Goal: Navigation & Orientation: Find specific page/section

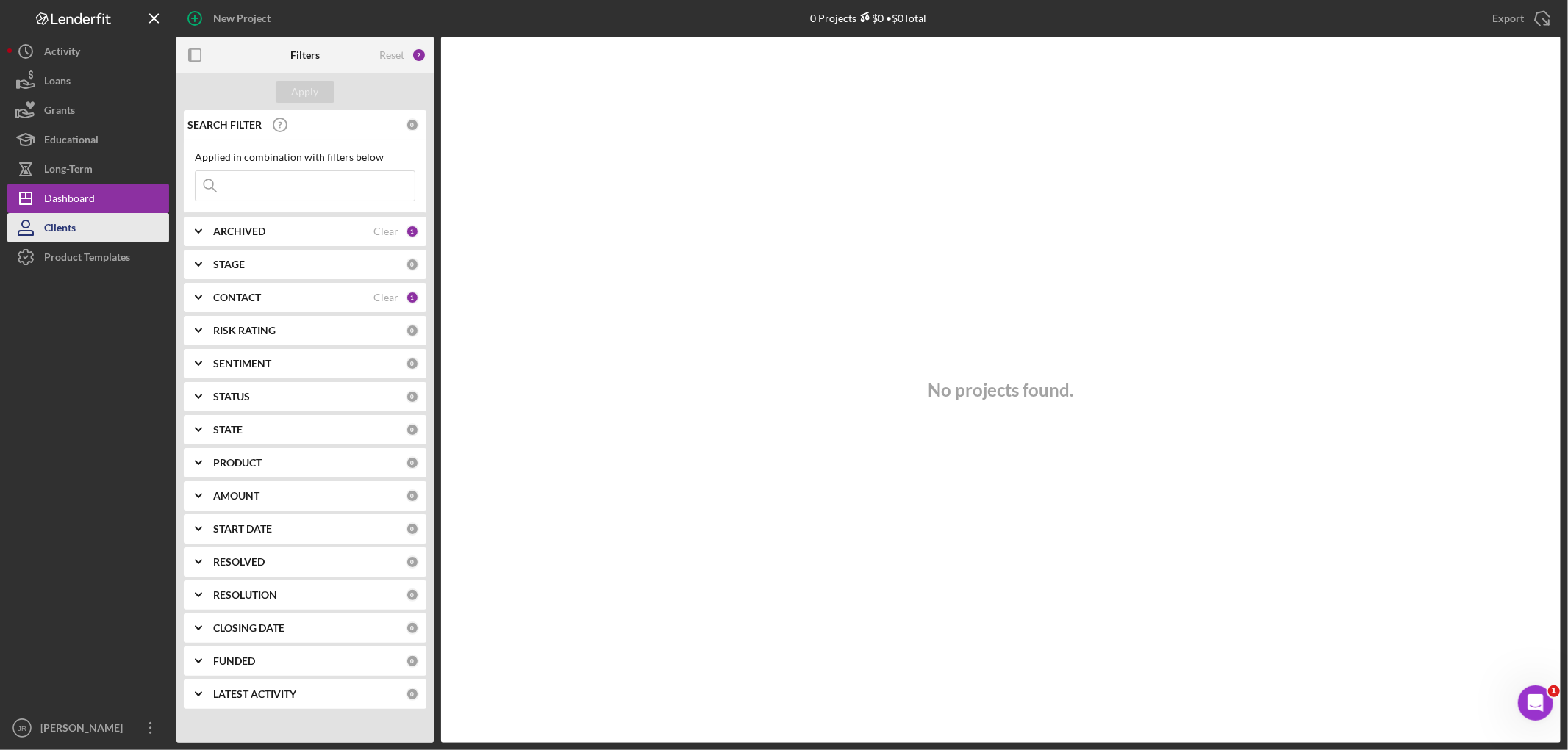
click at [55, 230] on div "Clients" at bounding box center [60, 229] width 32 height 33
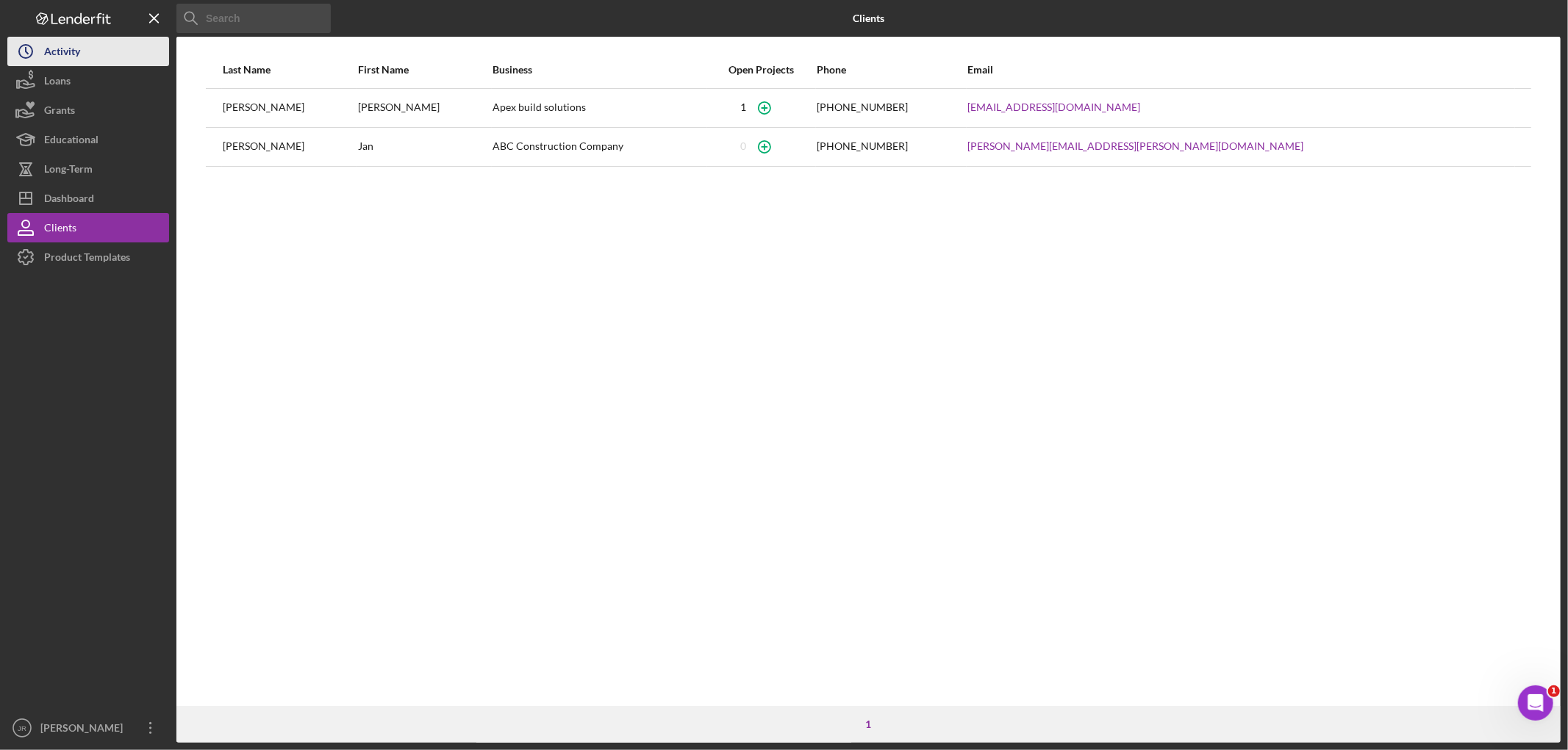
click at [67, 50] on div "Activity" at bounding box center [62, 53] width 36 height 33
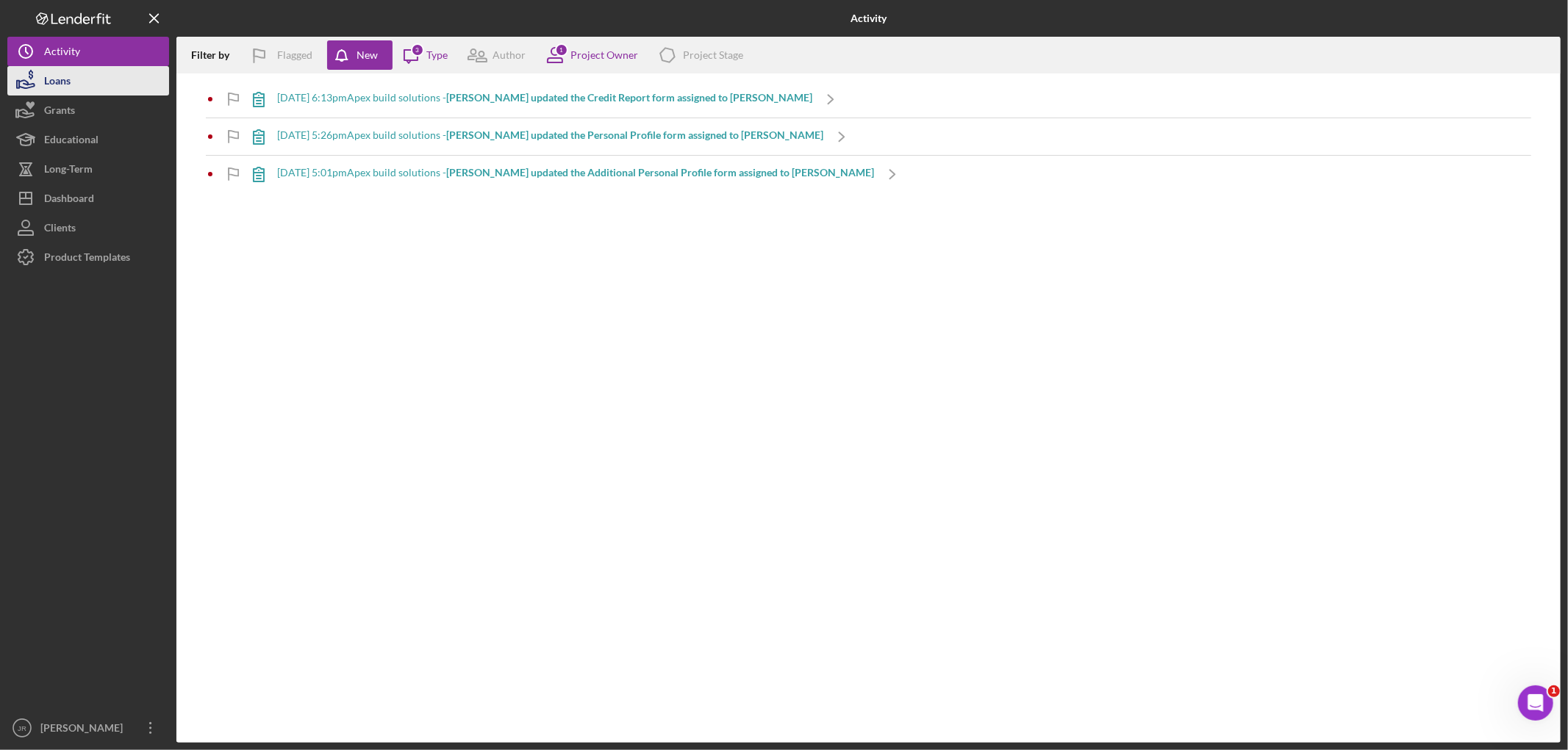
click at [63, 77] on div "Loans" at bounding box center [57, 82] width 26 height 33
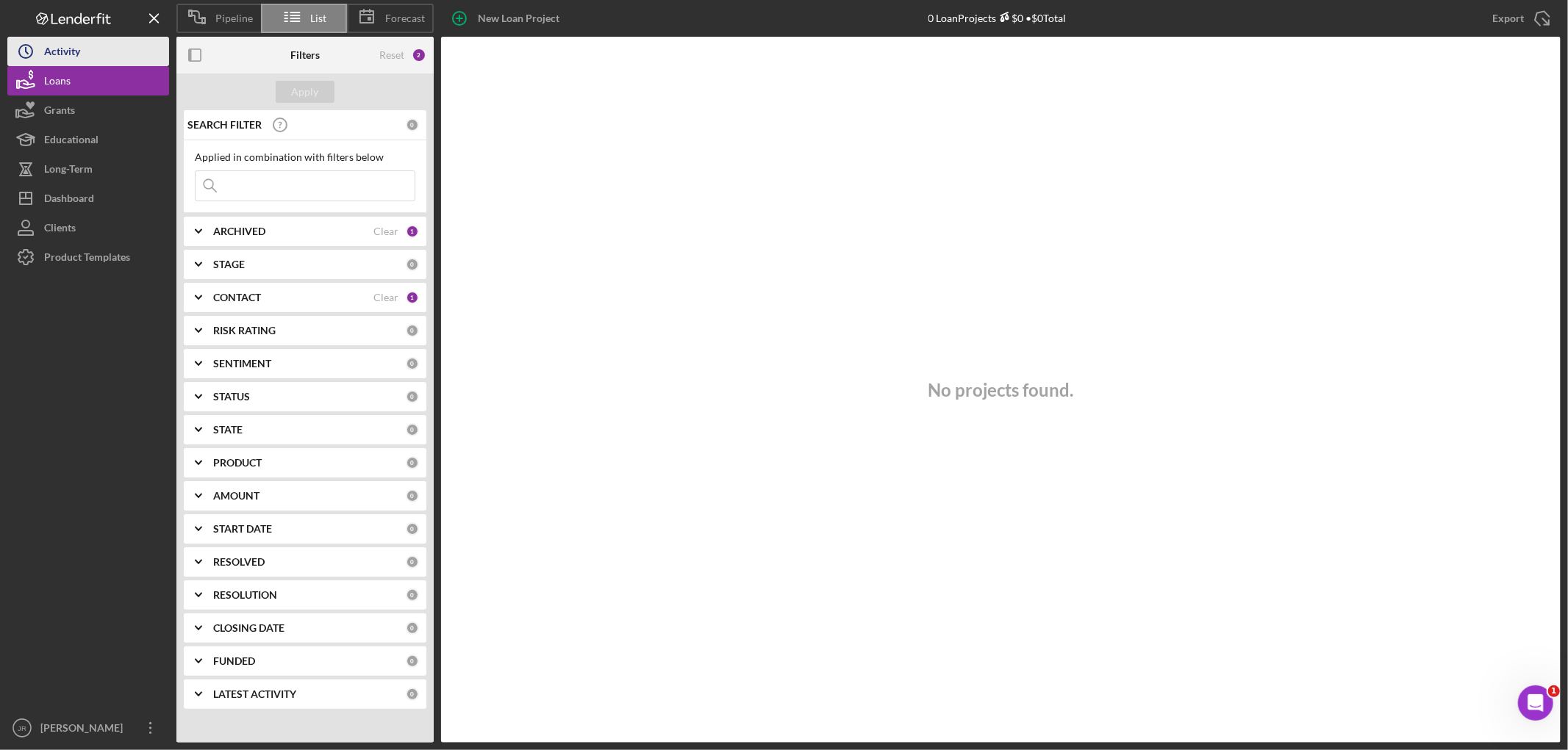
click at [75, 51] on div "Activity" at bounding box center [62, 53] width 36 height 33
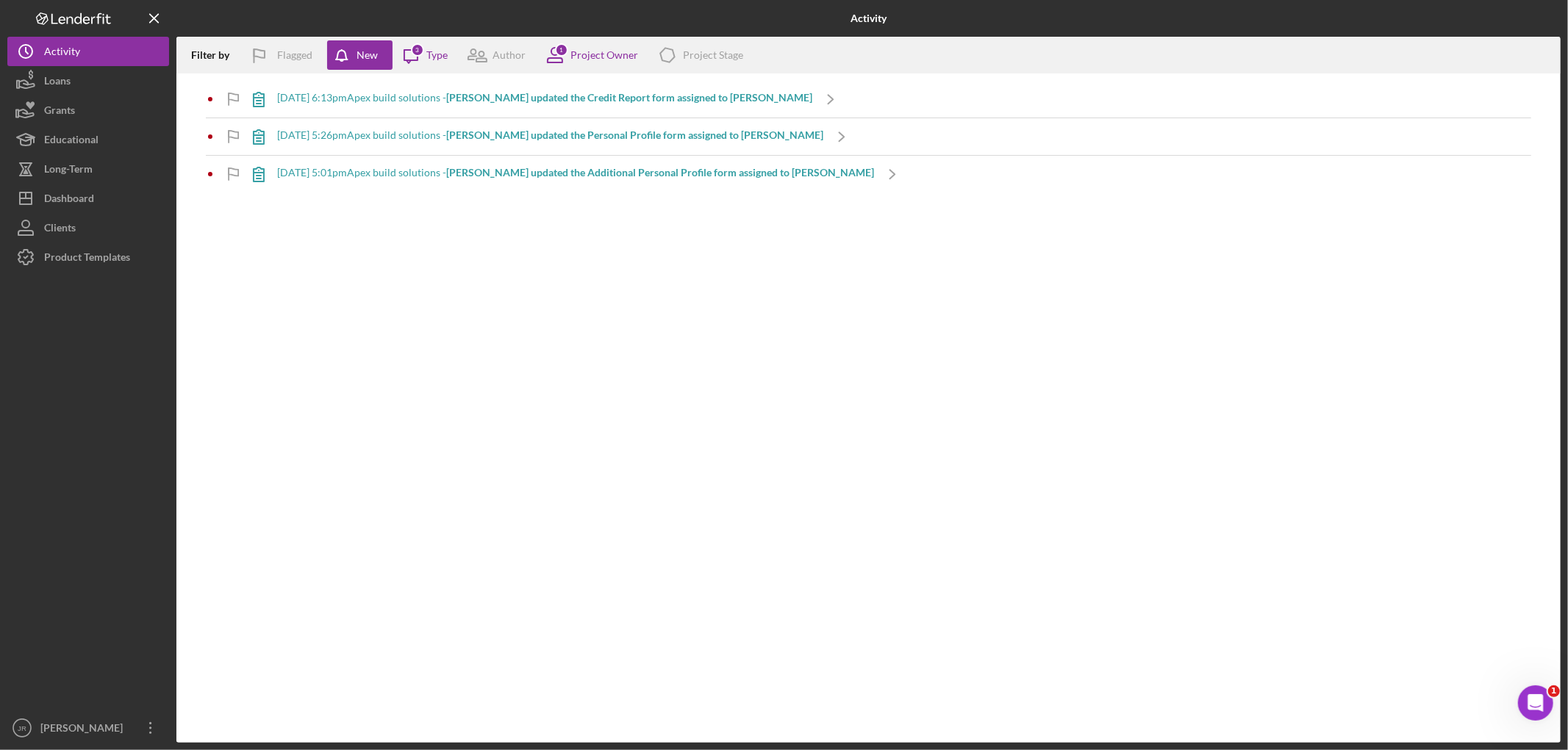
drag, startPoint x: 532, startPoint y: 283, endPoint x: 546, endPoint y: 274, distance: 16.6
click at [538, 283] on div "Filter by Flagged New Icon/Message 3 Type Author 1 Project Owner Icon/Product P…" at bounding box center [869, 389] width 1384 height 706
drag, startPoint x: 559, startPoint y: 274, endPoint x: 536, endPoint y: 241, distance: 40.2
click at [536, 241] on div "Filter by Flagged New Icon/Message 3 Type Author 1 Project Owner Icon/Product P…" at bounding box center [869, 389] width 1384 height 706
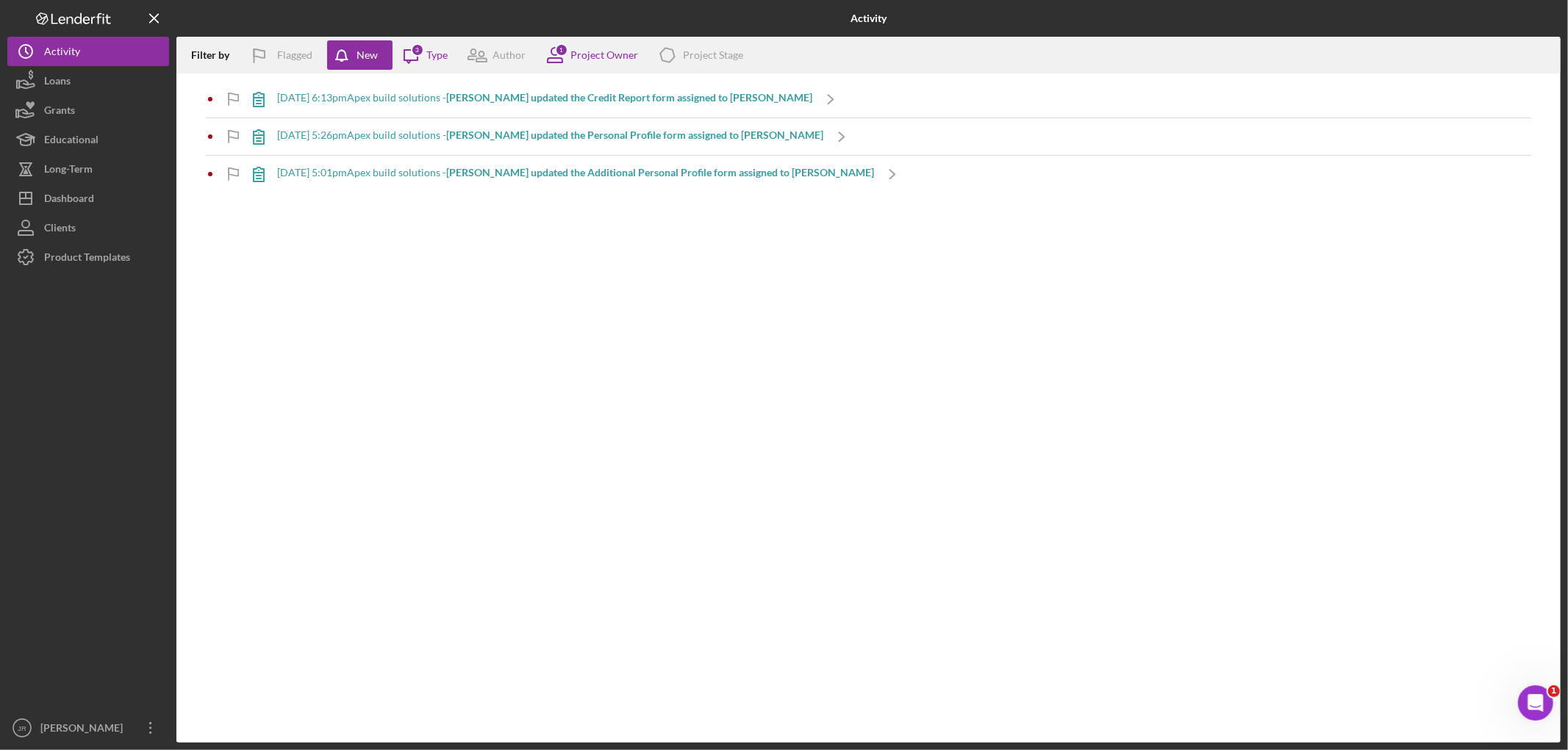
drag, startPoint x: 676, startPoint y: 377, endPoint x: 704, endPoint y: 386, distance: 29.4
click at [677, 377] on div "Filter by Flagged New Icon/Message 3 Type Author 1 Project Owner Icon/Product P…" at bounding box center [869, 389] width 1384 height 706
click at [71, 47] on div "Activity" at bounding box center [62, 53] width 36 height 33
click at [109, 201] on button "Icon/Dashboard Dashboard" at bounding box center [88, 198] width 162 height 29
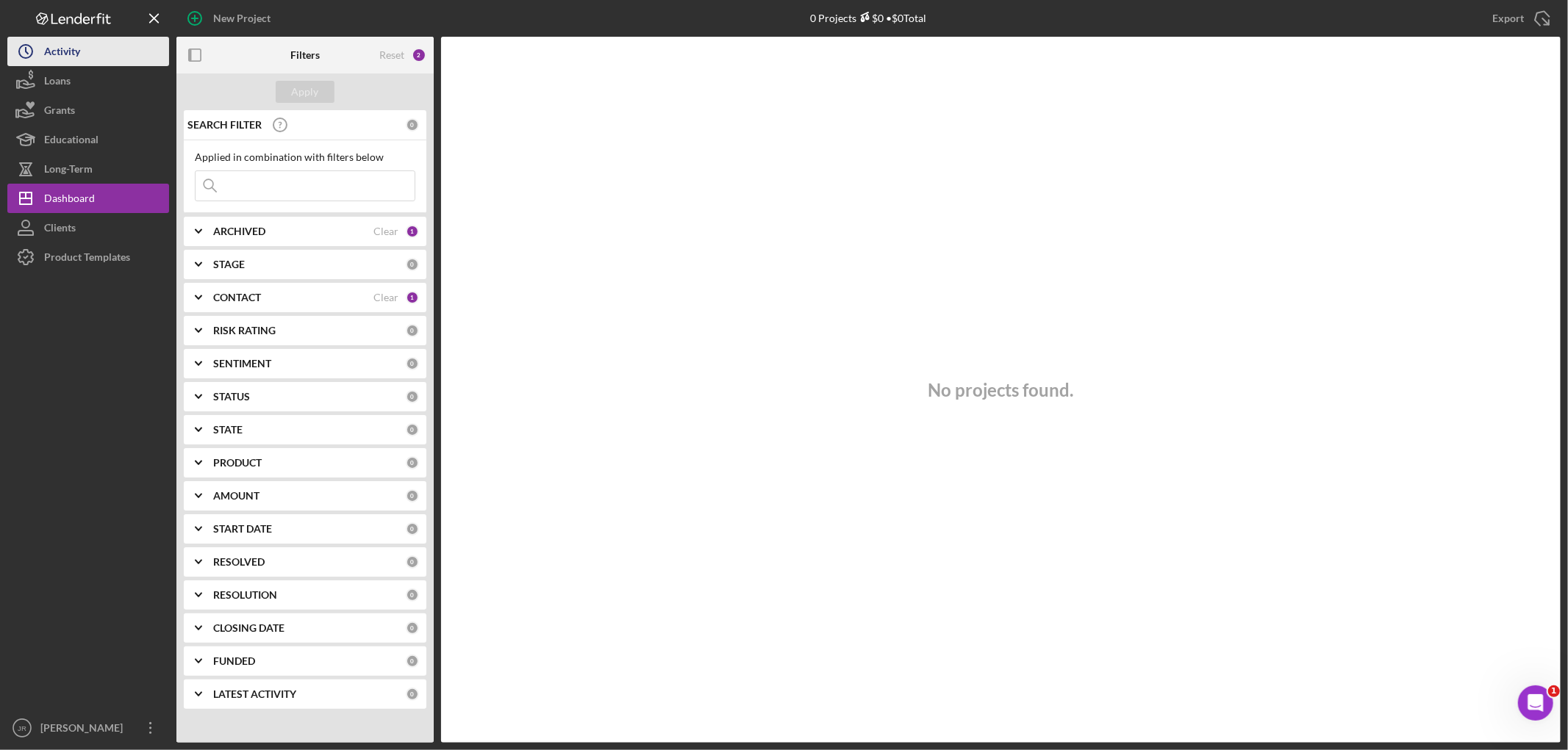
click at [75, 57] on div "Activity" at bounding box center [62, 53] width 36 height 33
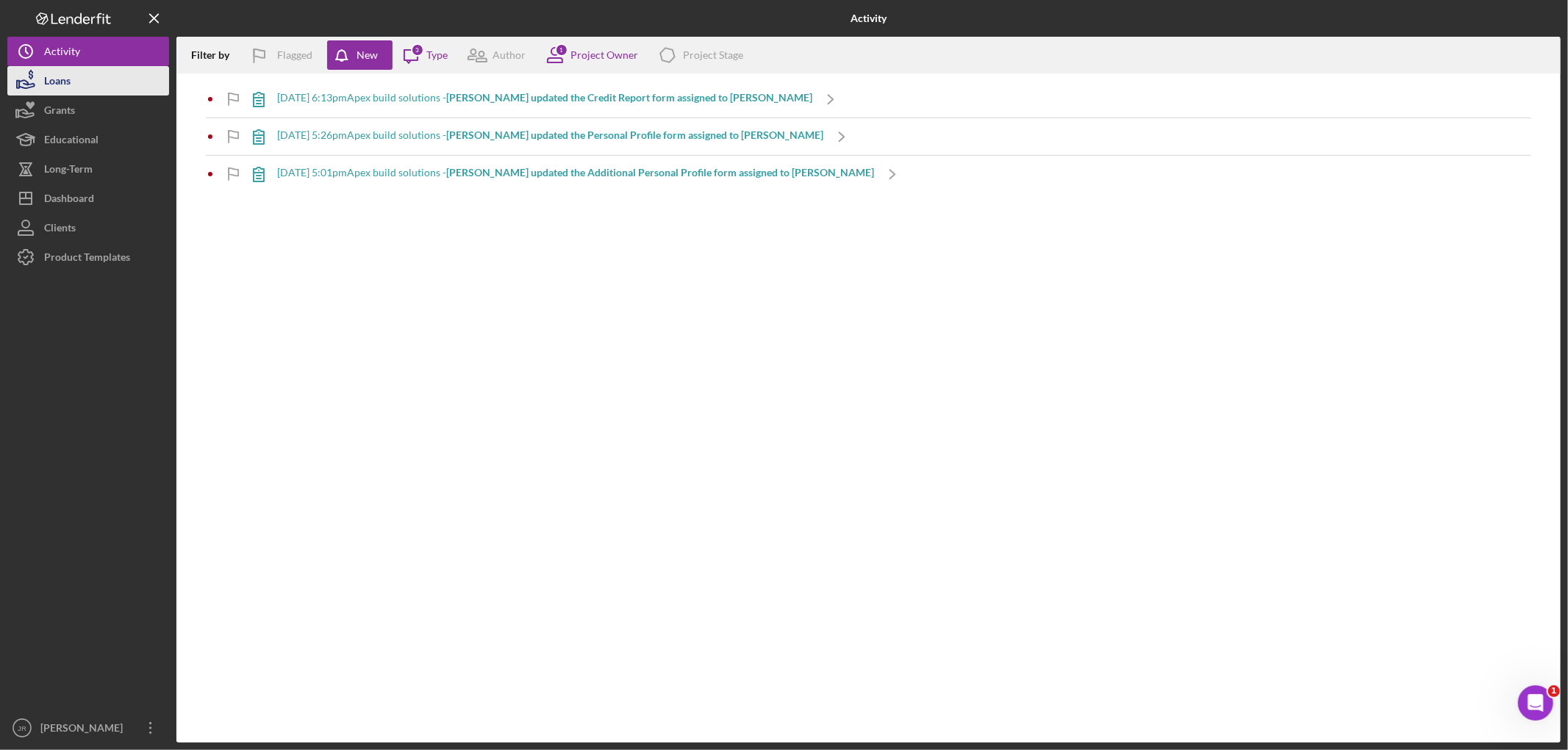
click at [64, 77] on div "Loans" at bounding box center [57, 82] width 26 height 33
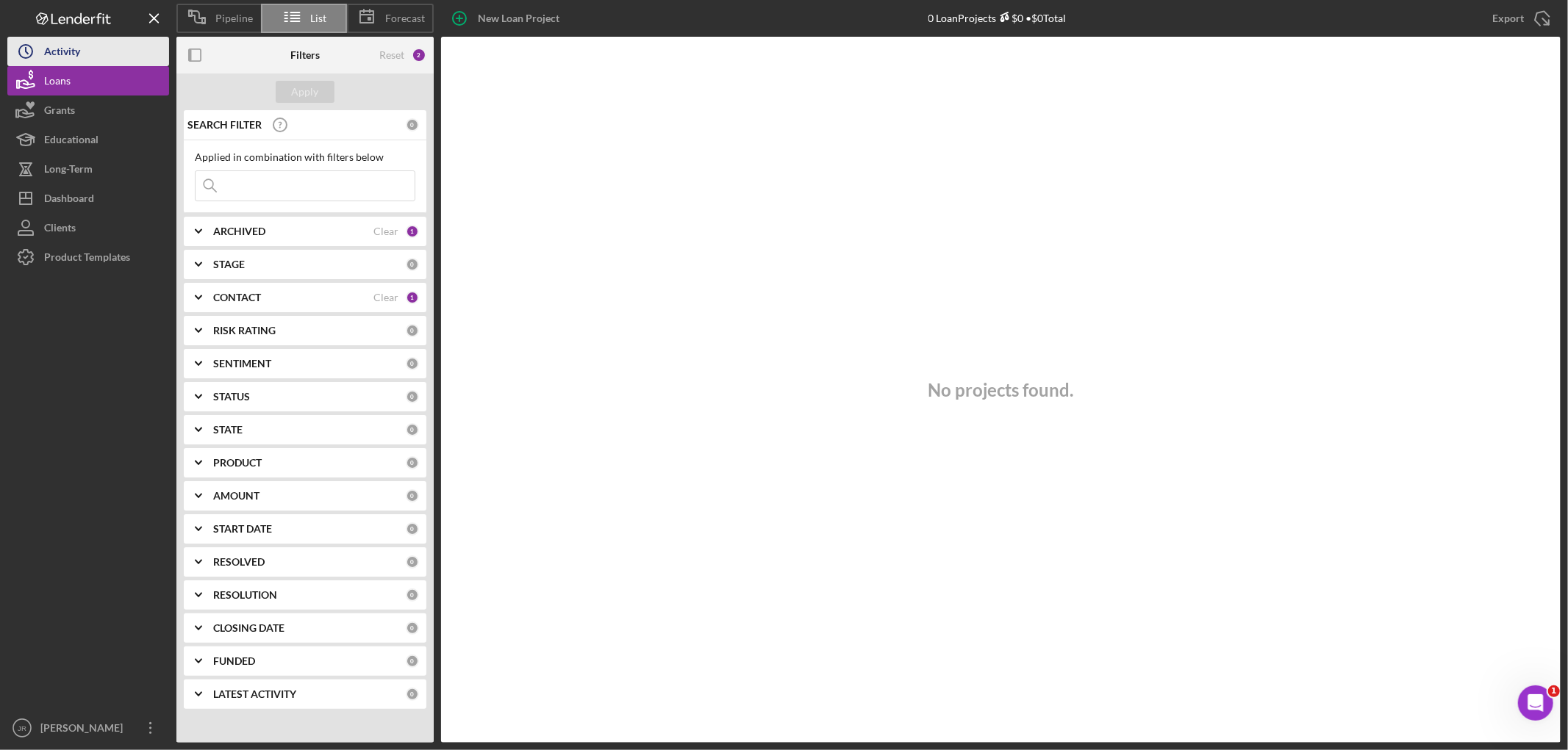
click at [67, 57] on div "Activity" at bounding box center [62, 53] width 36 height 33
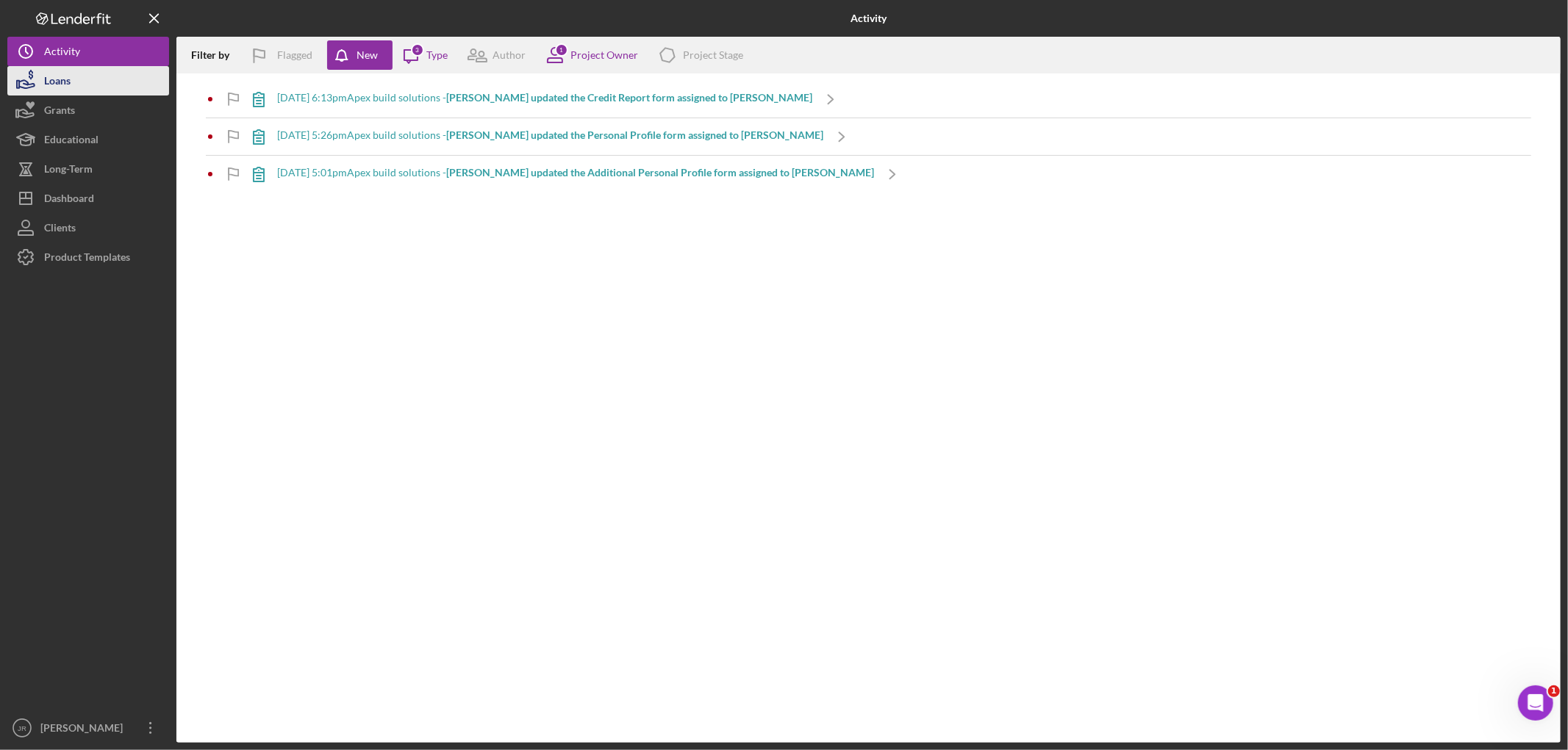
click at [99, 91] on button "Loans" at bounding box center [88, 81] width 162 height 29
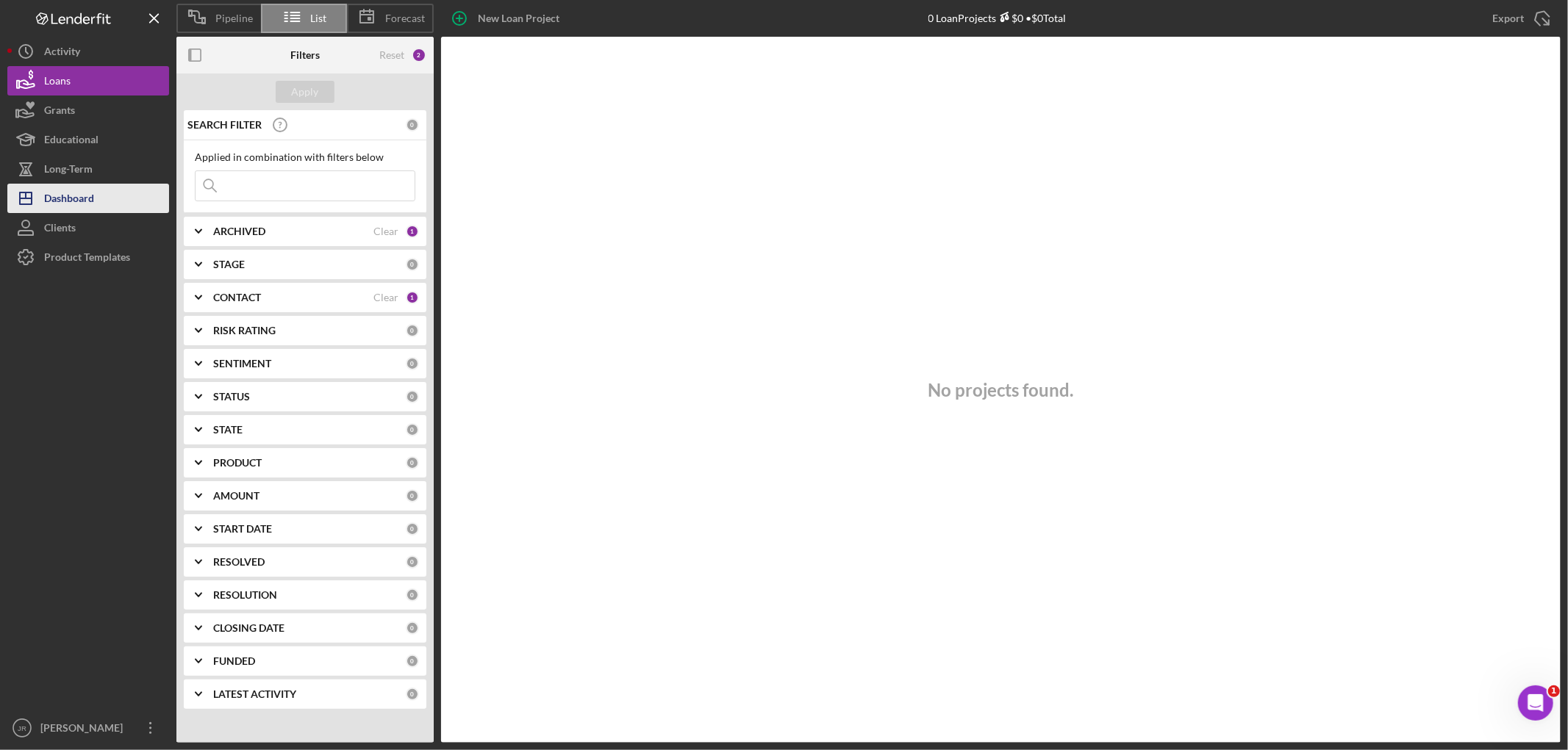
click at [72, 198] on div "Dashboard" at bounding box center [69, 200] width 50 height 33
